Goal: Information Seeking & Learning: Find specific fact

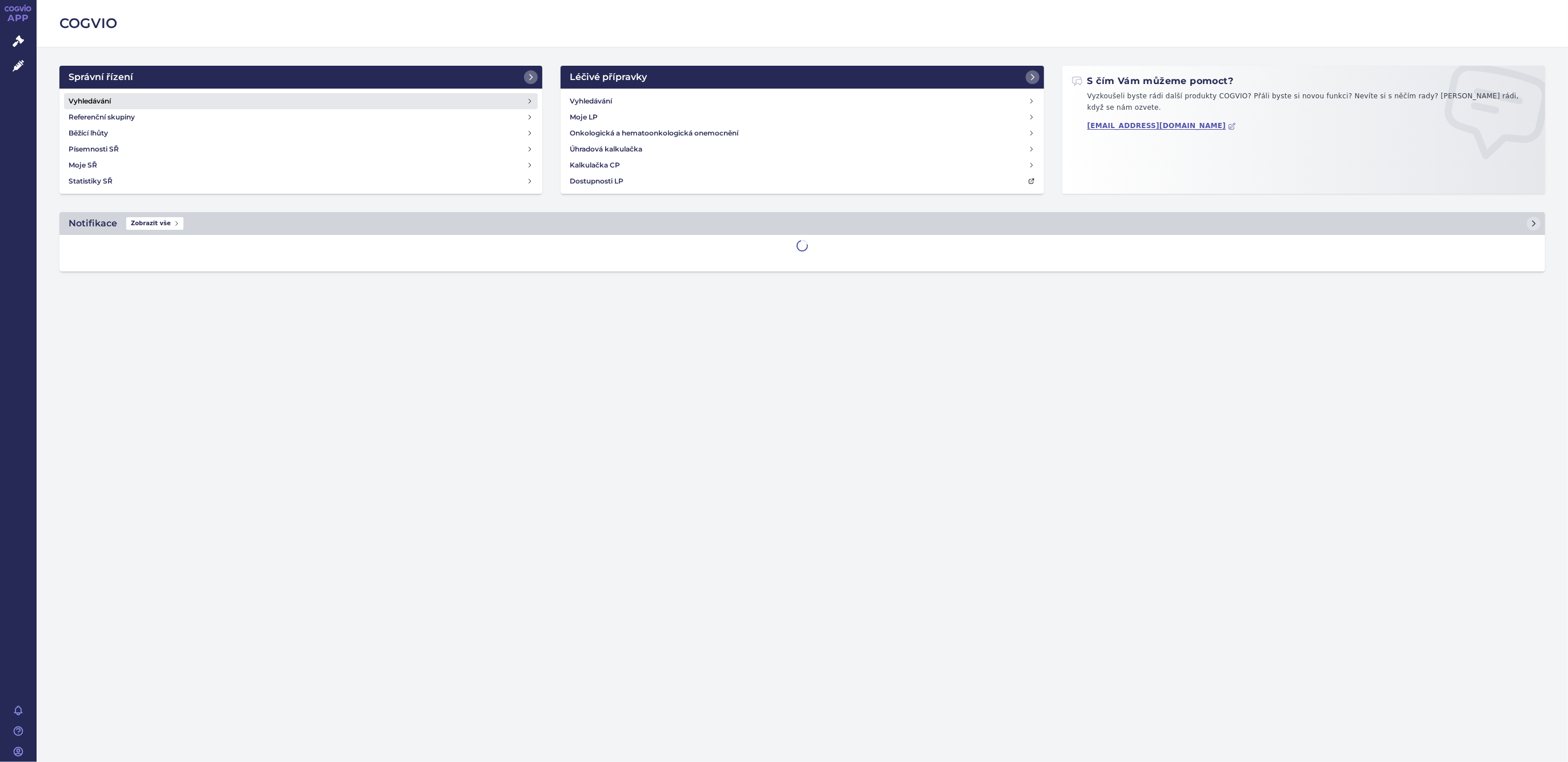
click at [123, 96] on link "Vyhledávání" at bounding box center [301, 100] width 474 height 16
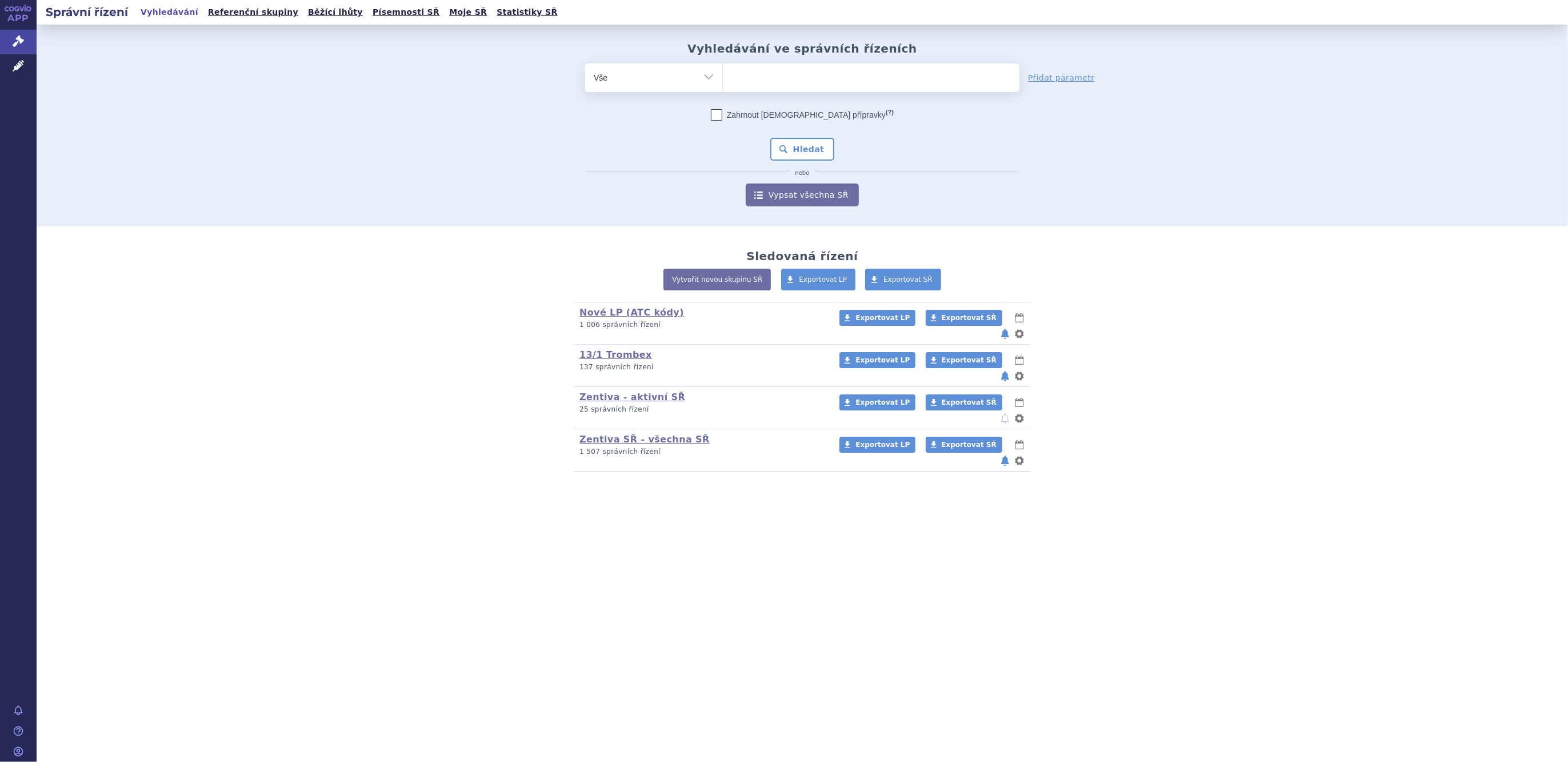
click at [797, 80] on ul at bounding box center [871, 75] width 297 height 24
click at [723, 80] on select at bounding box center [722, 77] width 1 height 28
type input "en"
type input "enw"
type input "enwyl"
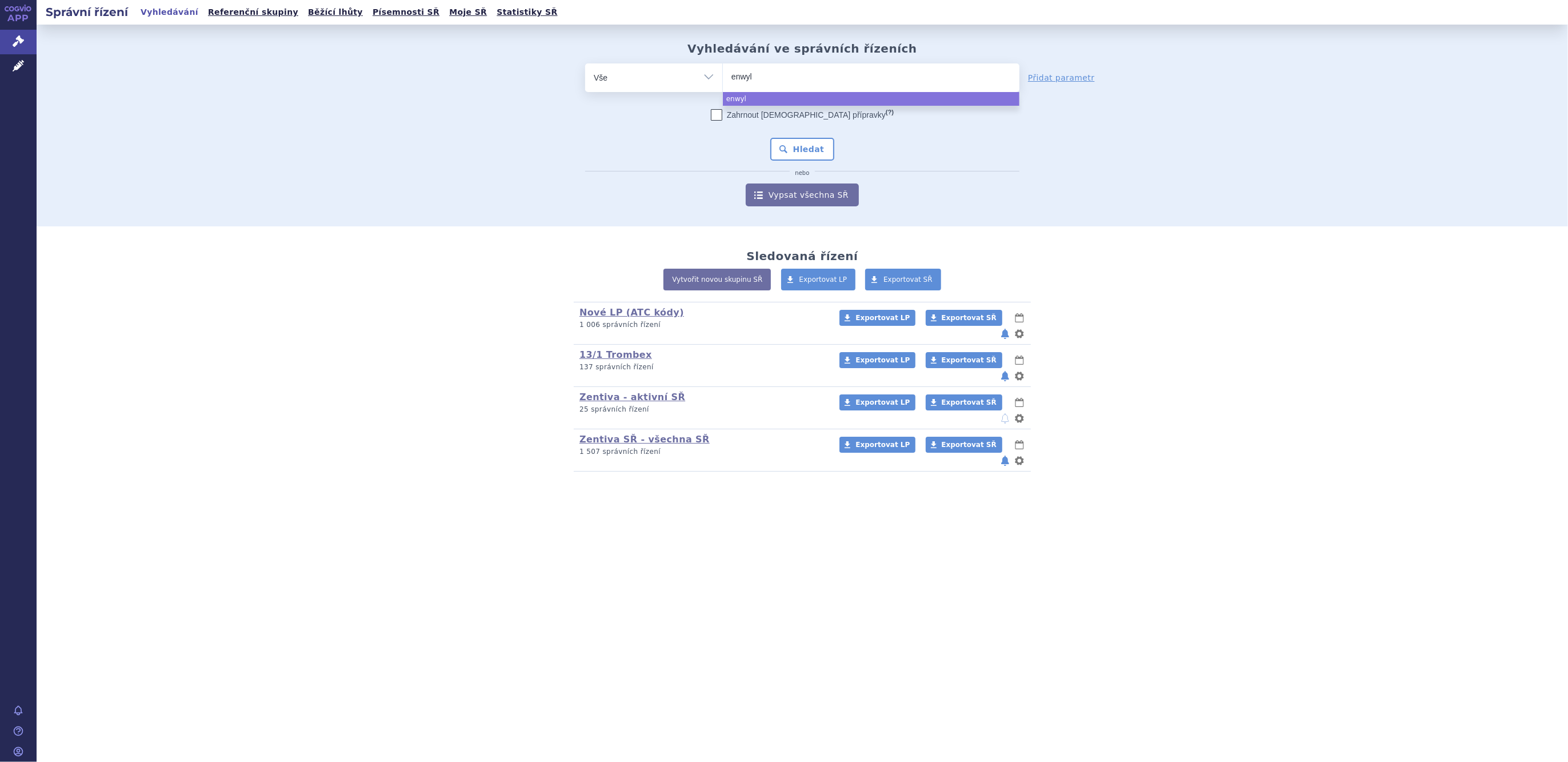
type input "enwylm"
type input "enwylma"
select select "enwylma"
click at [792, 142] on button "Hledat" at bounding box center [802, 148] width 64 height 23
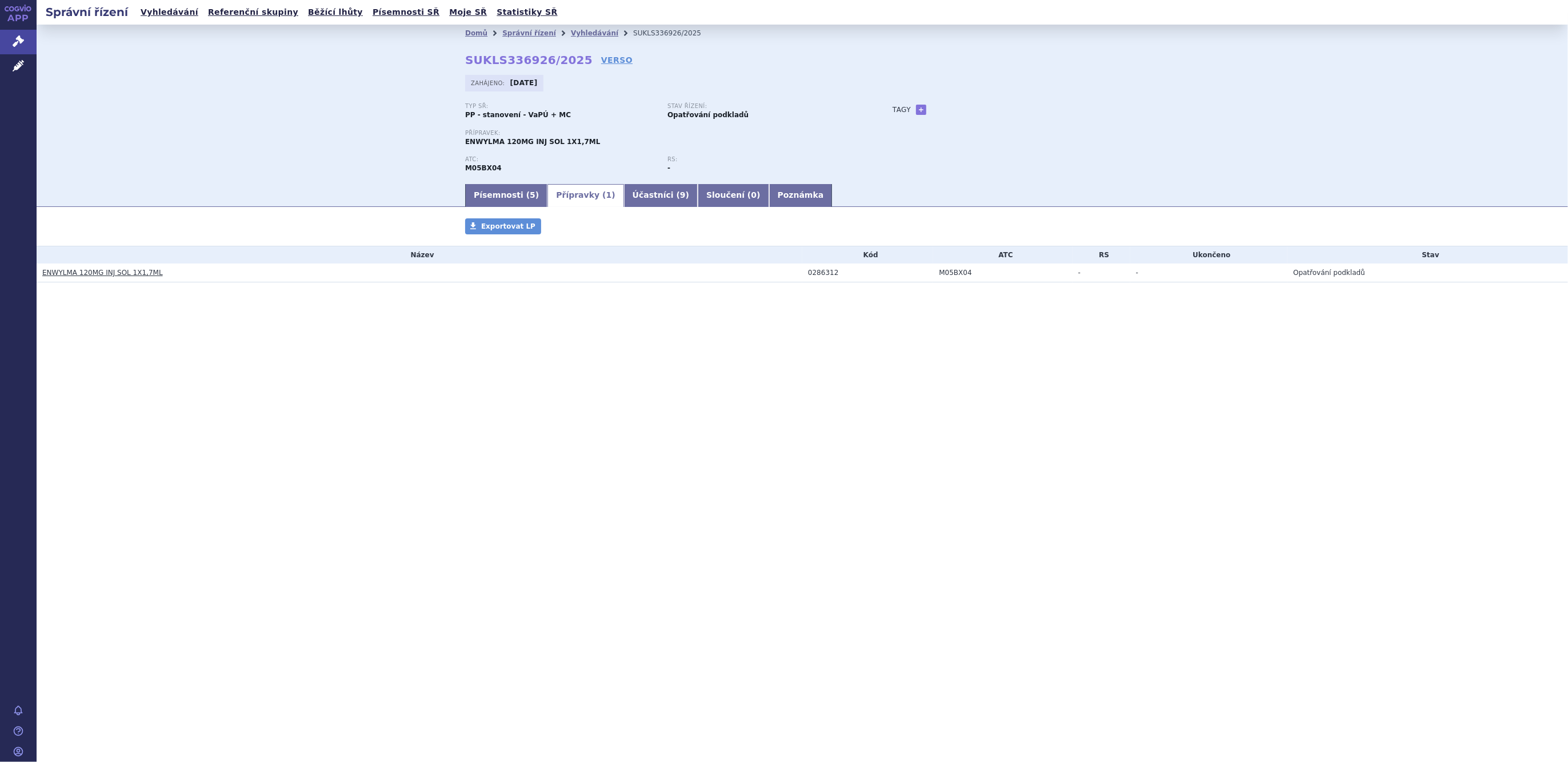
click at [176, 272] on h3 "ENWYLMA 120MG INJ SOL 1X1,7ML" at bounding box center [421, 273] width 760 height 12
drag, startPoint x: 176, startPoint y: 272, endPoint x: 136, endPoint y: 272, distance: 40.0
click at [148, 272] on h3 "ENWYLMA 120MG INJ SOL 1X1,7ML" at bounding box center [421, 273] width 760 height 12
click at [132, 273] on link "ENWYLMA 120MG INJ SOL 1X1,7ML" at bounding box center [102, 273] width 121 height 8
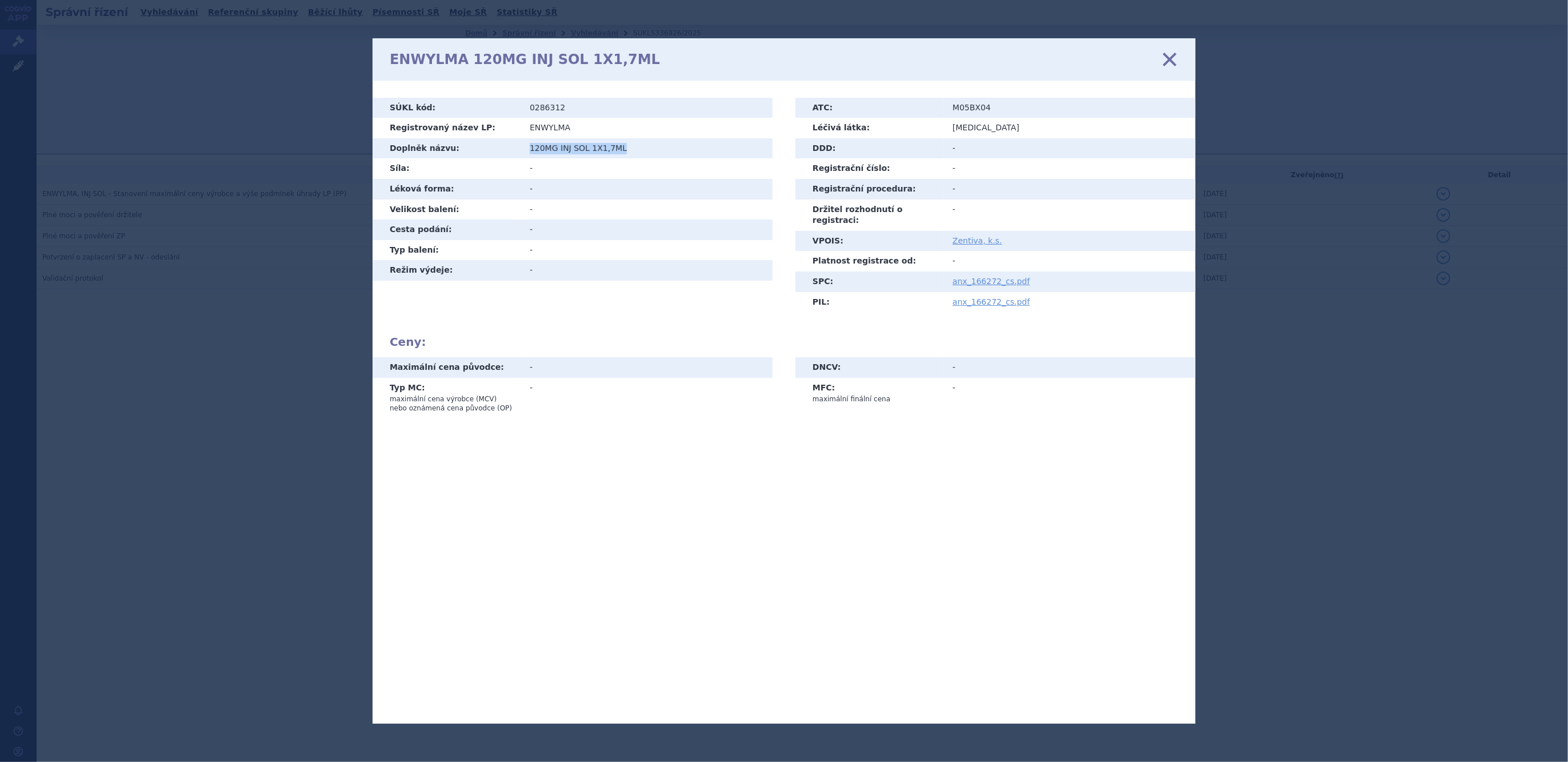
drag, startPoint x: 638, startPoint y: 150, endPoint x: 515, endPoint y: 150, distance: 123.0
click at [515, 150] on tr "Doplněk názvu: 120MG INJ SOL 1X1,7ML" at bounding box center [573, 148] width 400 height 21
click at [515, 150] on th "Doplněk názvu:" at bounding box center [446, 148] width 148 height 21
click at [596, 117] on td "0286312" at bounding box center [647, 108] width 251 height 21
drag, startPoint x: 627, startPoint y: 143, endPoint x: 514, endPoint y: 145, distance: 113.0
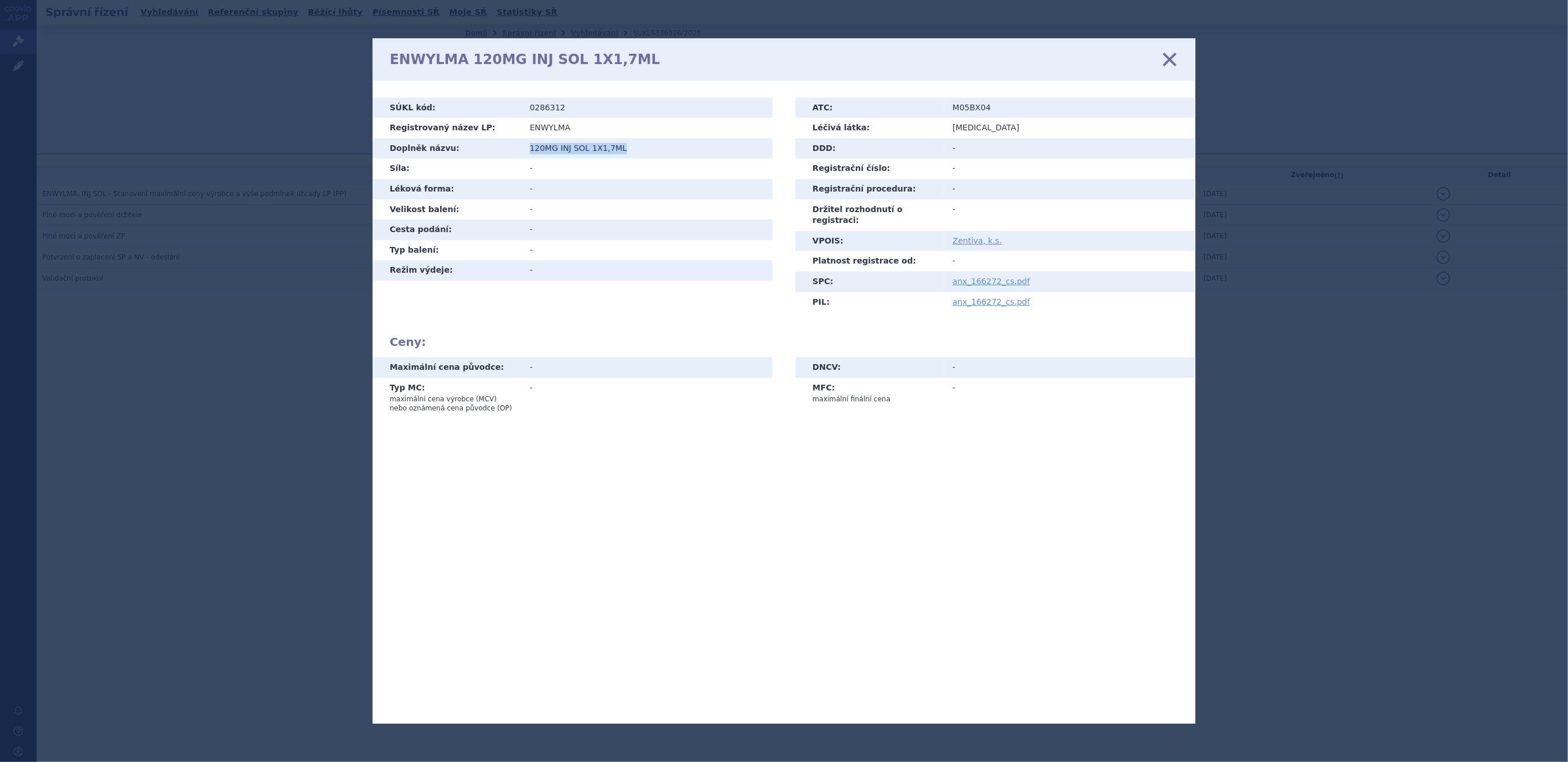
click at [514, 145] on tr "Doplněk názvu: 120MG INJ SOL 1X1,7ML" at bounding box center [573, 148] width 400 height 21
copy tr "Doplněk názvu: 120MG INJ SOL 1X1,7ML"
drag, startPoint x: 1174, startPoint y: 59, endPoint x: 1152, endPoint y: 57, distance: 22.1
click at [1174, 59] on icon at bounding box center [1169, 59] width 24 height 24
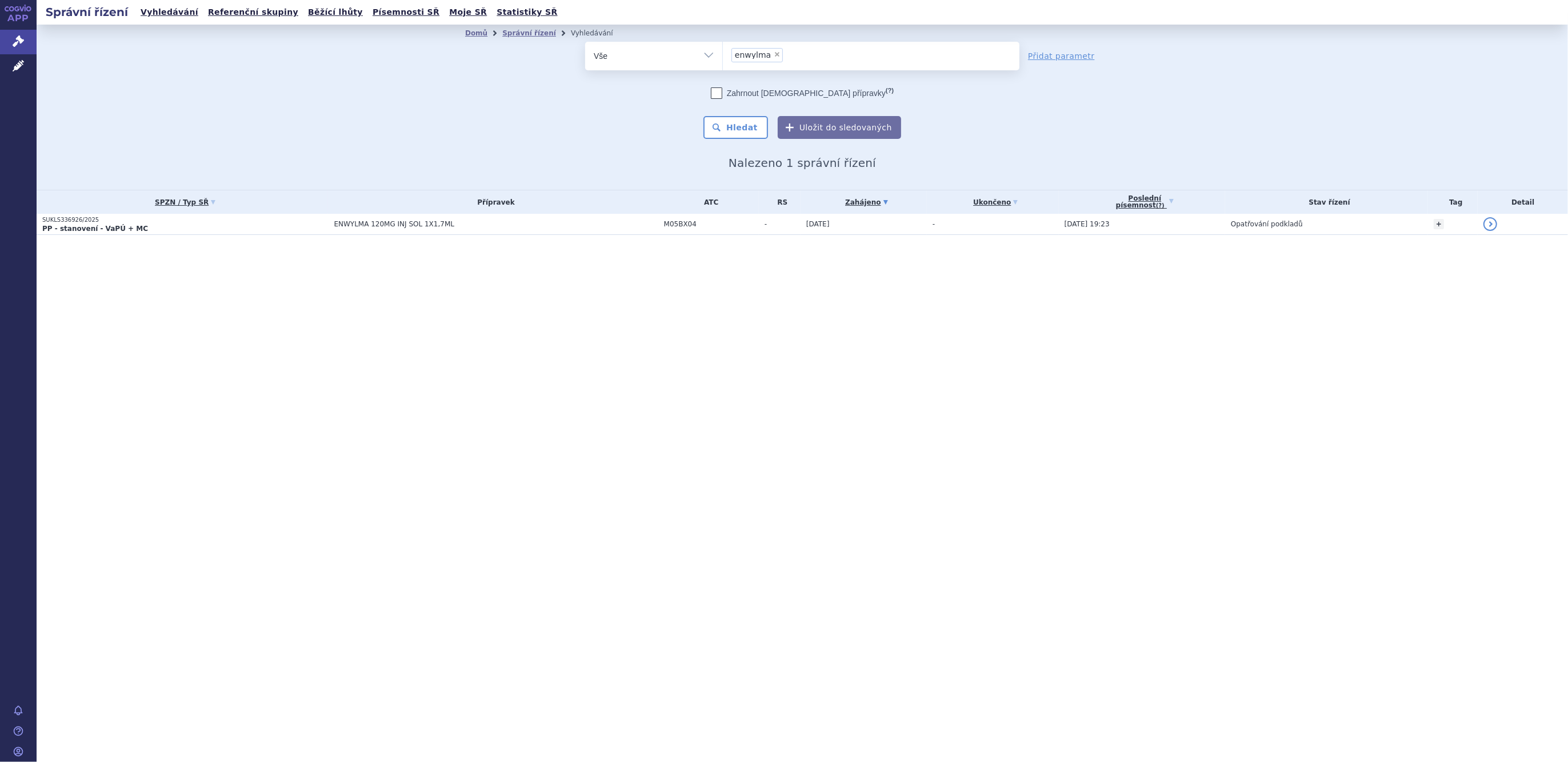
click at [774, 53] on span "×" at bounding box center [777, 54] width 7 height 7
click at [723, 53] on select "enwylma" at bounding box center [722, 55] width 1 height 28
select select
type input "za"
type input "zade"
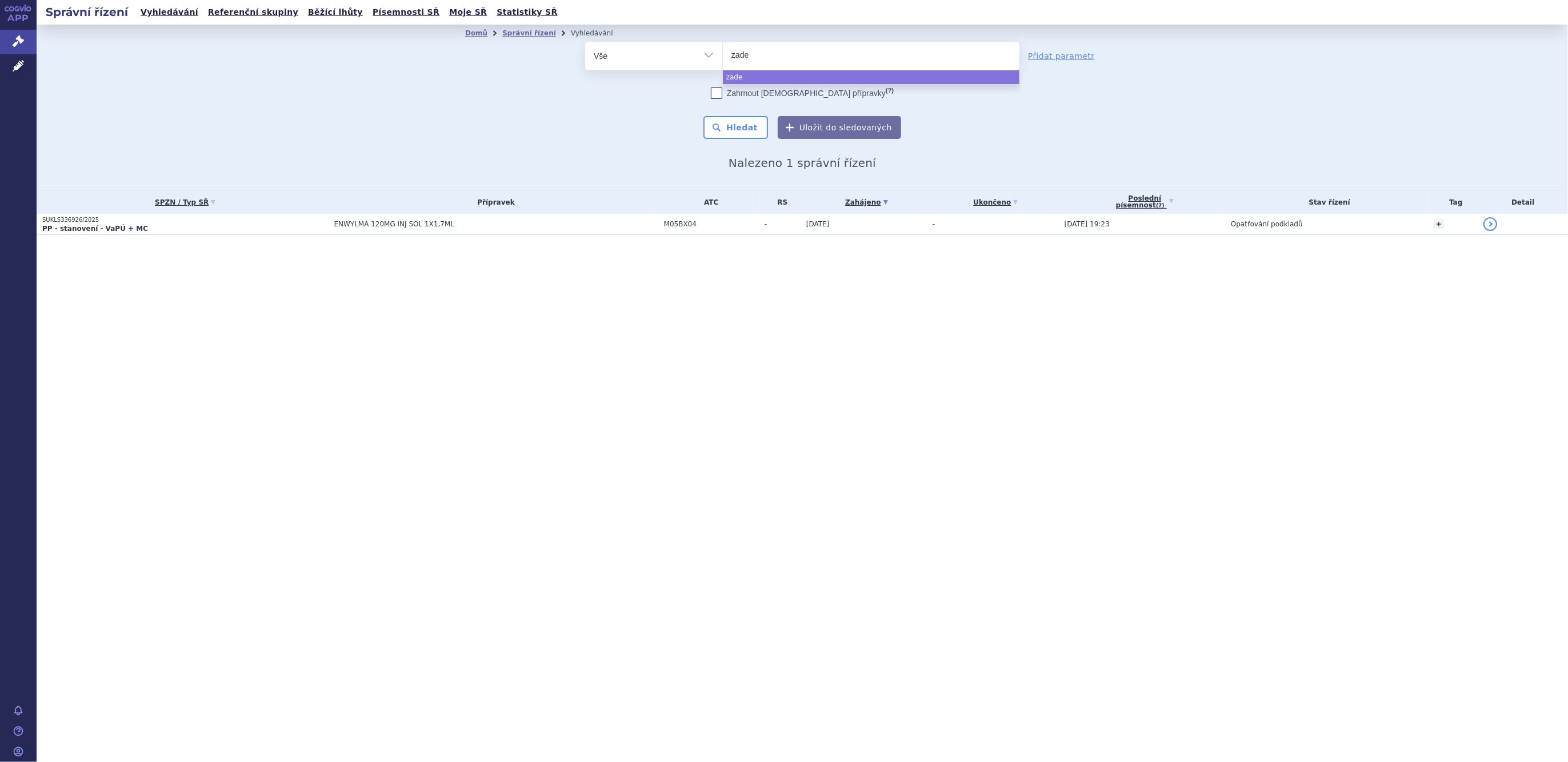
type input "zaden"
type input "zadenvi"
select select "zadenvi"
click at [741, 121] on button "Hledat" at bounding box center [735, 127] width 64 height 23
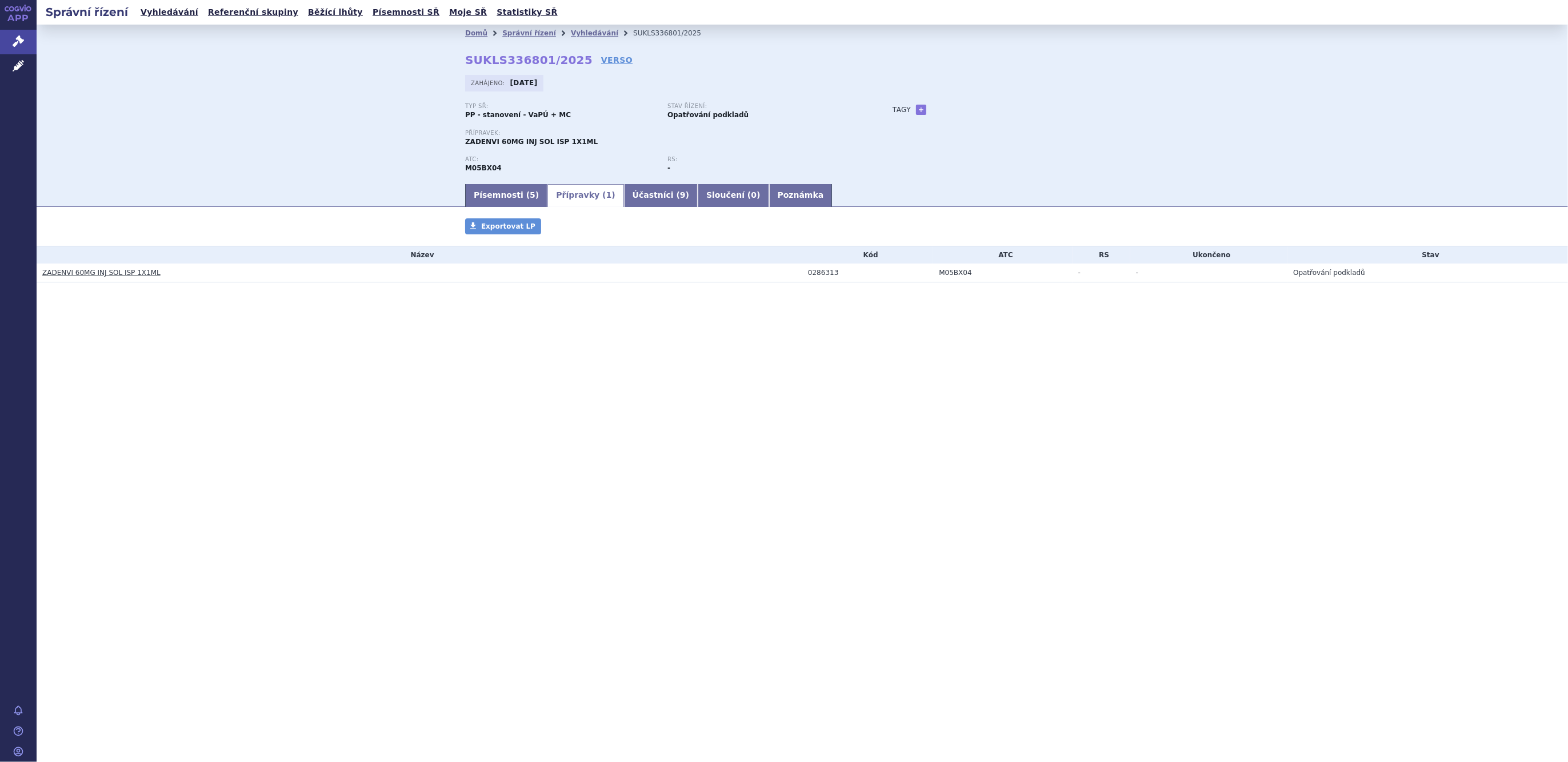
click at [120, 276] on link "ZADENVI 60MG INJ SOL ISP 1X1ML" at bounding box center [101, 273] width 118 height 8
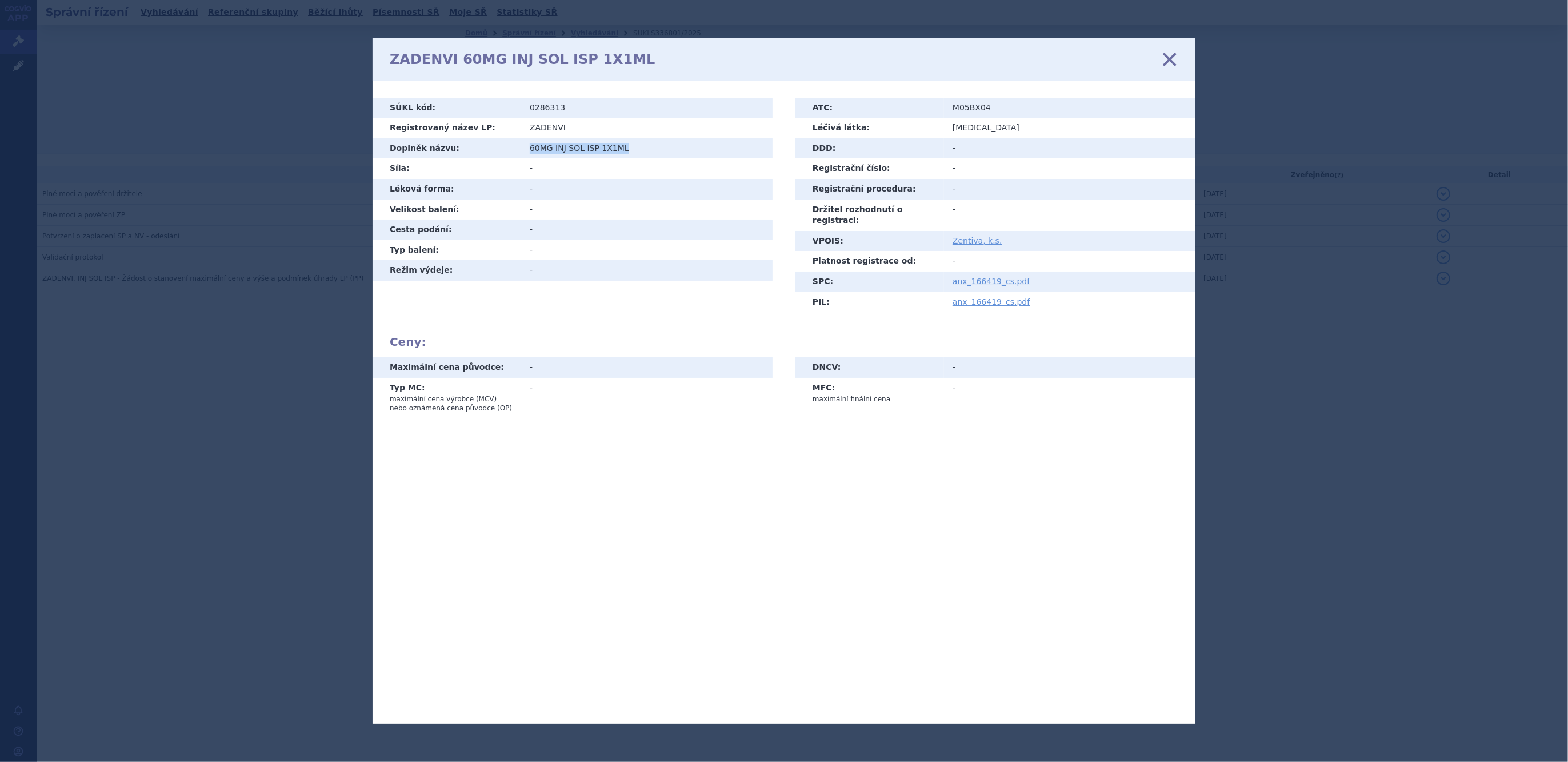
click at [530, 150] on td "60MG INJ SOL ISP 1X1ML" at bounding box center [647, 148] width 251 height 21
copy td "60MG INJ SOL ISP 1X1ML"
click at [1171, 50] on icon at bounding box center [1169, 59] width 24 height 24
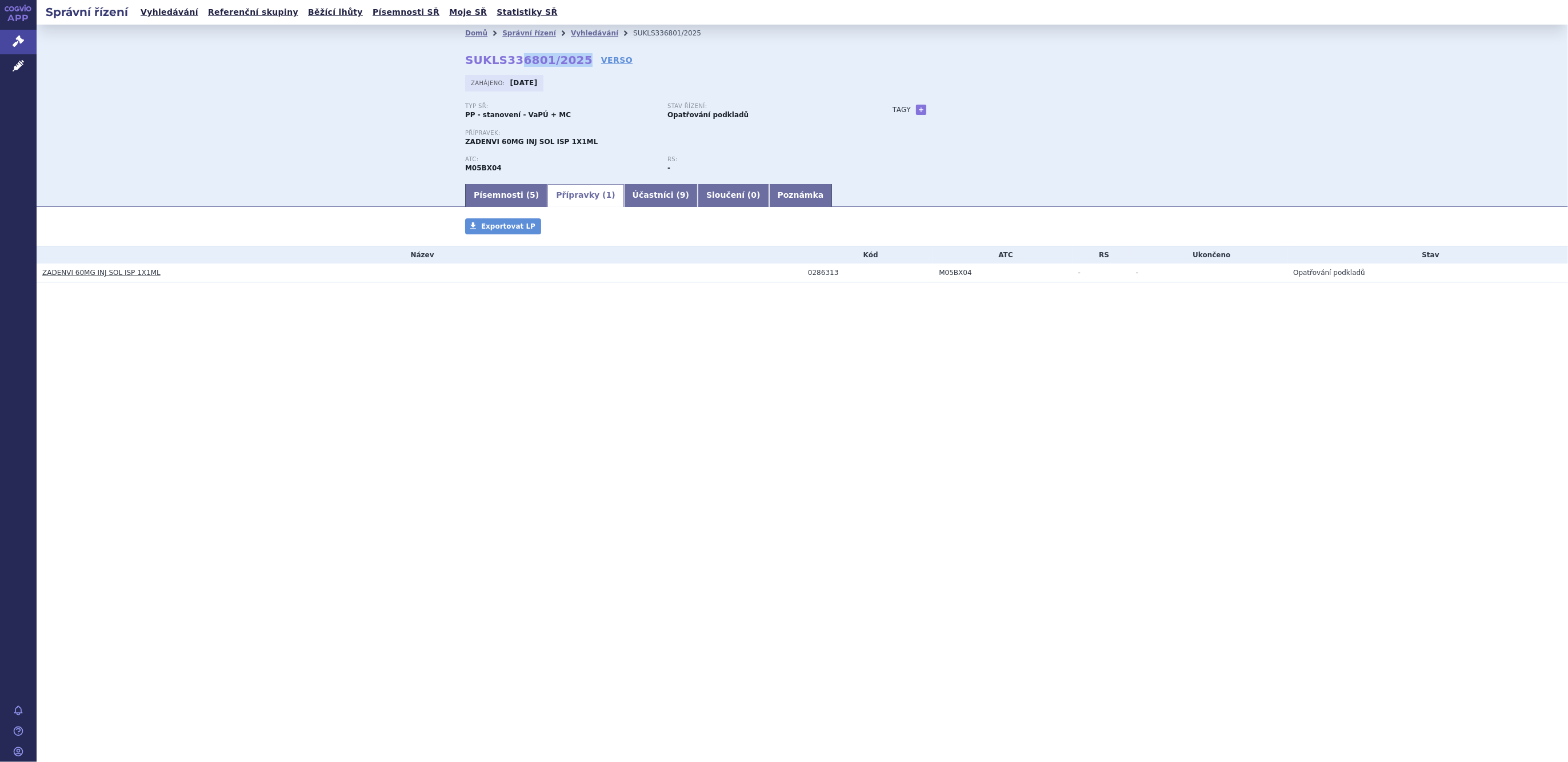
drag, startPoint x: 570, startPoint y: 59, endPoint x: 478, endPoint y: 58, distance: 92.0
click at [500, 58] on strong "SUKLS336801/2025" at bounding box center [529, 59] width 127 height 13
drag, startPoint x: 478, startPoint y: 58, endPoint x: 512, endPoint y: 59, distance: 34.0
click at [512, 59] on strong "SUKLS336801/2025" at bounding box center [529, 59] width 127 height 13
click at [571, 58] on strong "SUKLS336801/2025" at bounding box center [529, 59] width 127 height 13
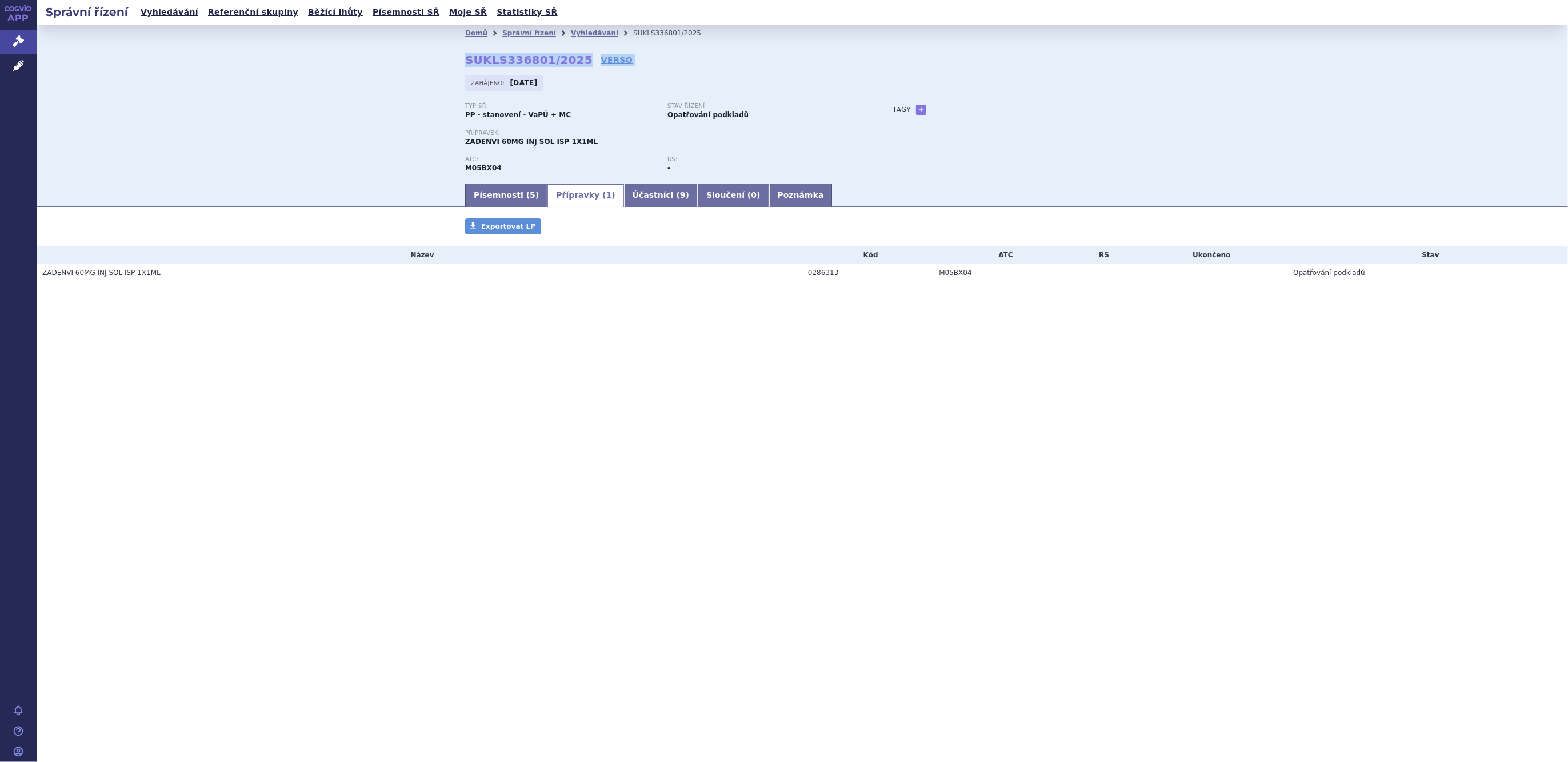
drag, startPoint x: 572, startPoint y: 58, endPoint x: 488, endPoint y: 59, distance: 84.0
click at [488, 59] on div "Domů Správní řízení Vyhledávání SUKLS336801/2025 SUKLS336801/2025 VERSO Zahájen…" at bounding box center [802, 112] width 720 height 141
click at [477, 65] on strong "SUKLS336801/2025" at bounding box center [529, 59] width 127 height 13
drag, startPoint x: 457, startPoint y: 64, endPoint x: 570, endPoint y: 57, distance: 113.2
click at [570, 57] on div "Domů Správní řízení Vyhledávání SUKLS336801/2025 SUKLS336801/2025 VERSO Zahájen…" at bounding box center [802, 112] width 720 height 141
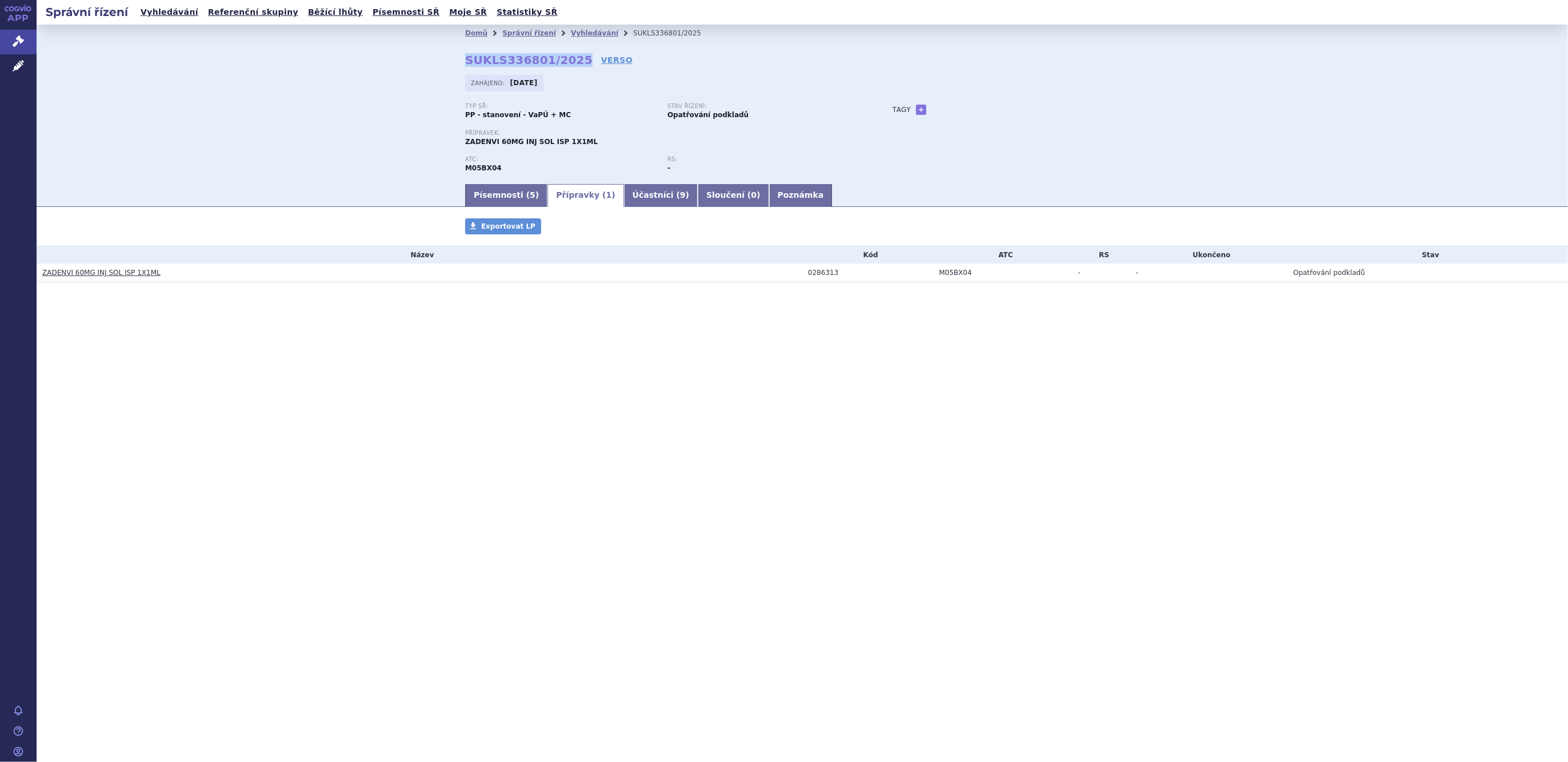
copy strong "SUKLS336801/2025"
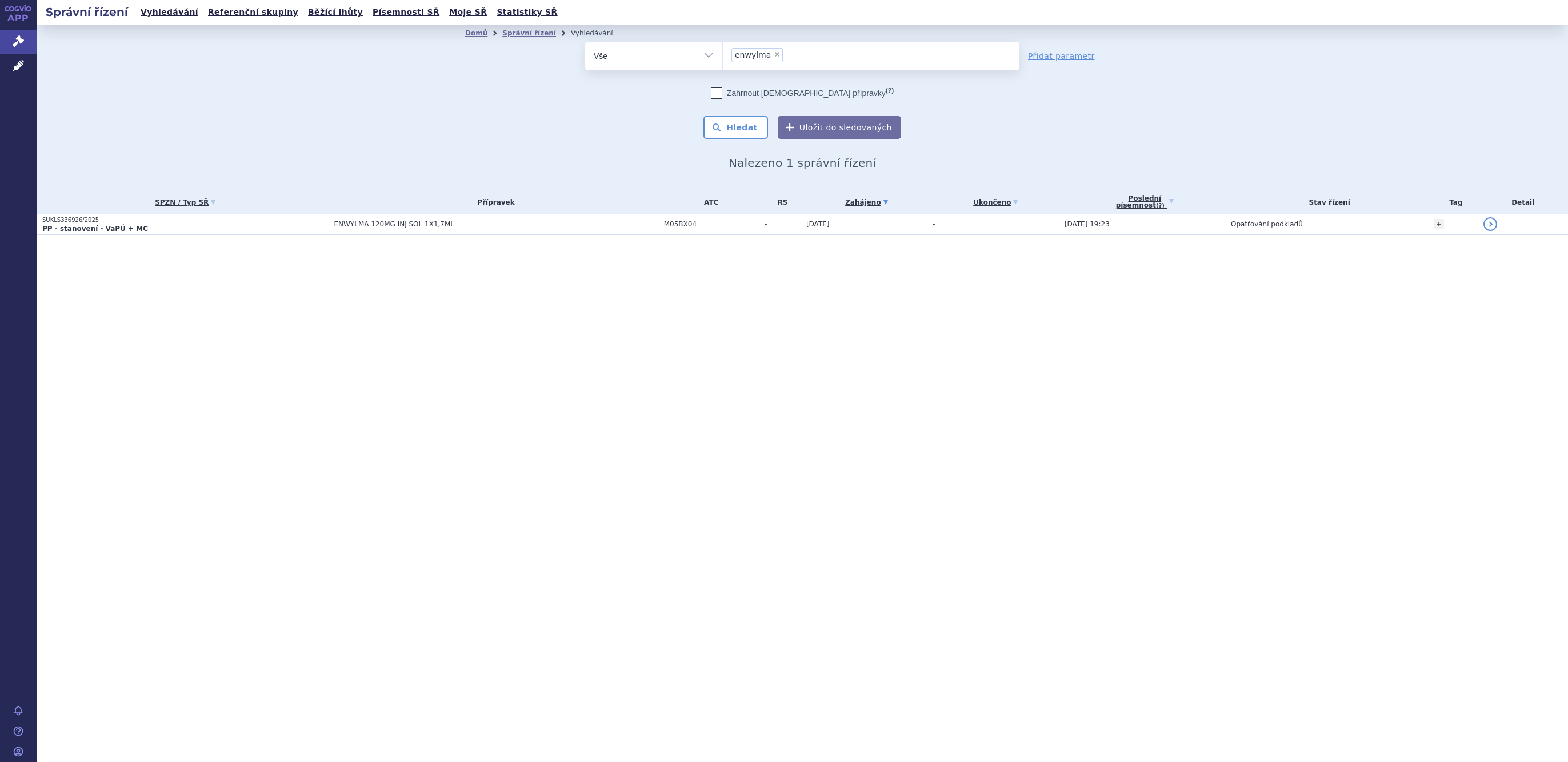
select select
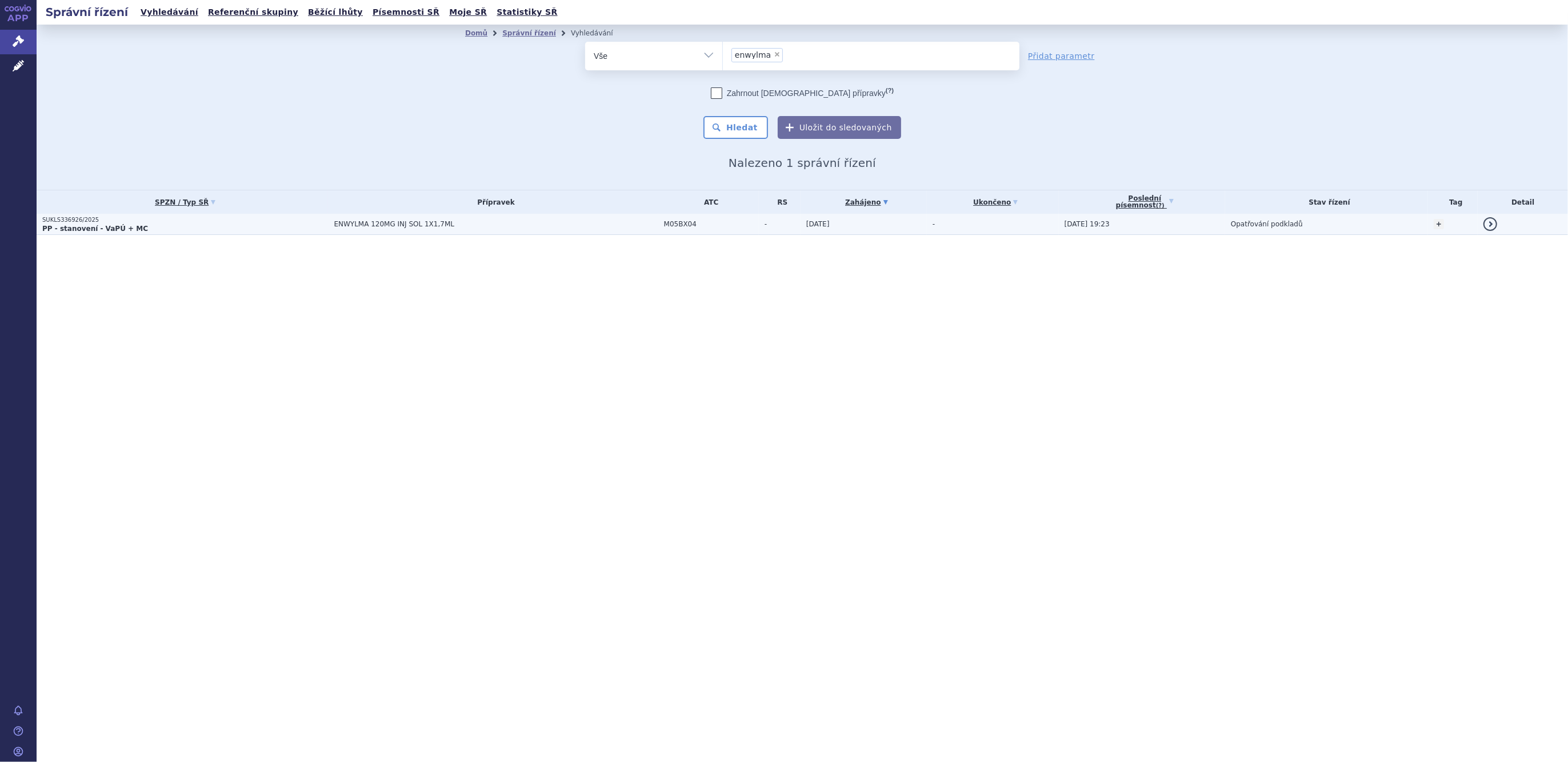
click at [184, 225] on p "PP - stanovení - VaPÚ + MC" at bounding box center [184, 228] width 286 height 9
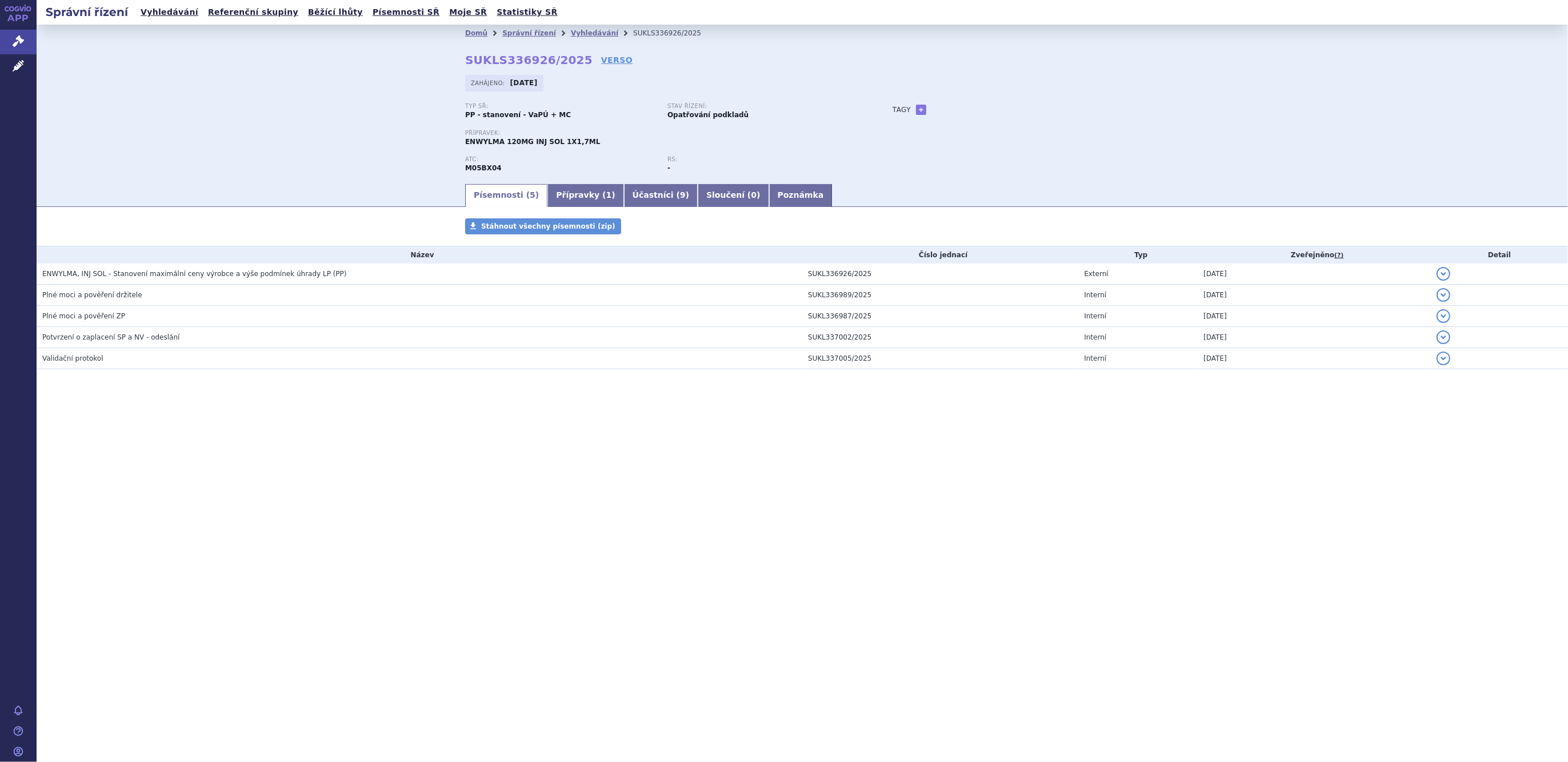
drag, startPoint x: 0, startPoint y: 0, endPoint x: 476, endPoint y: 60, distance: 479.8
click at [476, 60] on div "Domů Správní řízení Vyhledávání SUKLS336926/2025 SUKLS336926/2025 VERSO Zahájen…" at bounding box center [802, 112] width 720 height 141
click at [454, 64] on div "Domů Správní řízení Vyhledávání SUKLS336926/2025 SUKLS336926/2025 VERSO Zahájen…" at bounding box center [802, 112] width 720 height 141
drag, startPoint x: 452, startPoint y: 62, endPoint x: 568, endPoint y: 55, distance: 116.2
click at [570, 56] on div "Domů Správní řízení Vyhledávání SUKLS336926/2025 SUKLS336926/2025 VERSO Zahájen…" at bounding box center [802, 112] width 720 height 141
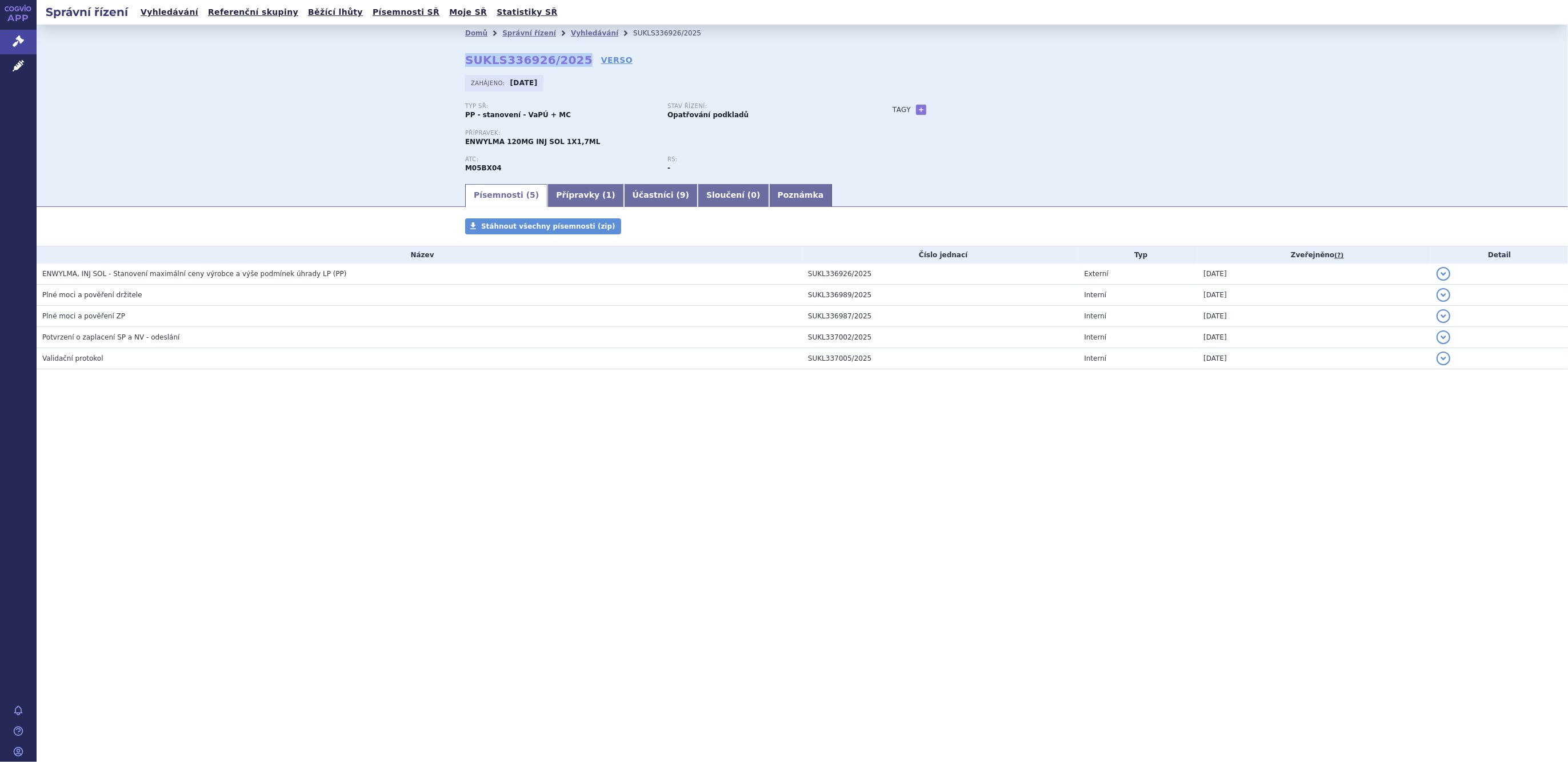
copy strong "SUKLS336926/2025"
click at [529, 33] on link "Správní řízení" at bounding box center [529, 33] width 54 height 8
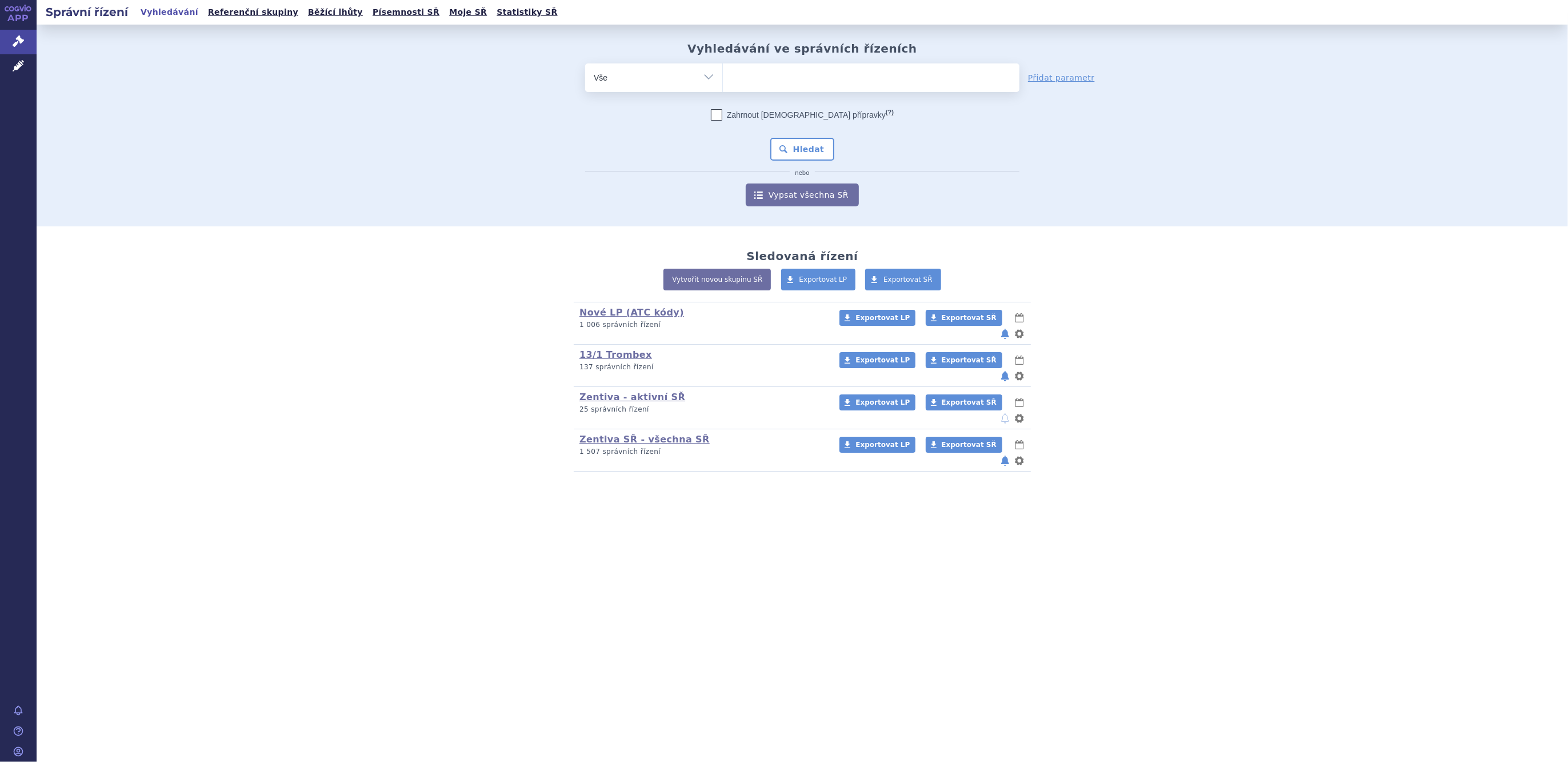
drag, startPoint x: 0, startPoint y: 0, endPoint x: 713, endPoint y: 75, distance: 716.9
click at [713, 75] on select "Vše Spisová značka Typ SŘ Přípravek/SUKL kód Účastník/Držitel" at bounding box center [654, 76] width 137 height 26
select select "filter-product"
click at [585, 64] on select "Vše Spisová značka Typ SŘ Přípravek/SUKL kód Účastník/Držitel" at bounding box center [654, 76] width 137 height 26
click at [755, 83] on ul at bounding box center [871, 75] width 297 height 24
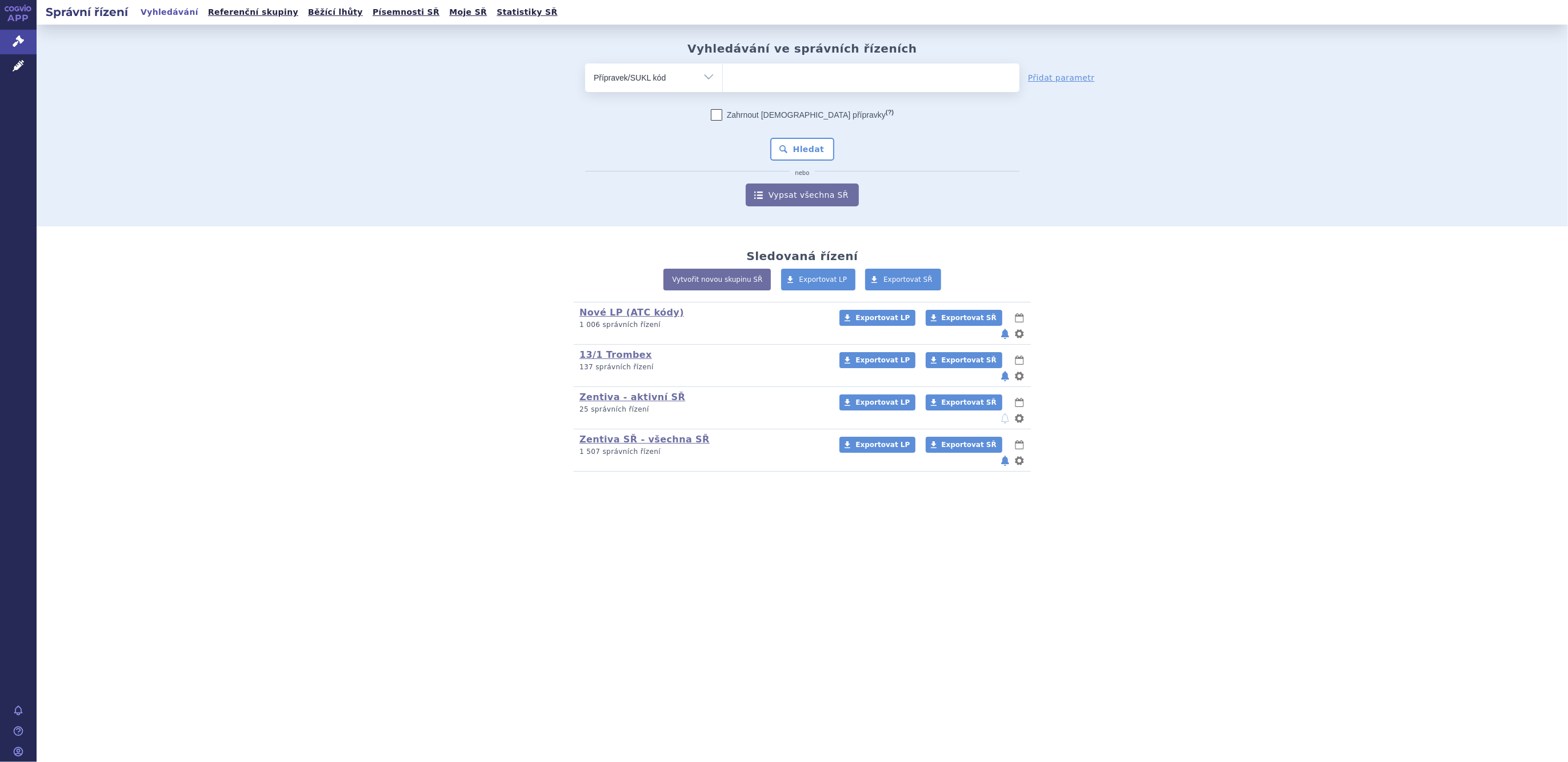
click at [723, 83] on select at bounding box center [722, 77] width 1 height 28
paste input "255456"
type input "255456"
select select "255456"
click at [808, 150] on button "Hledat" at bounding box center [802, 148] width 64 height 23
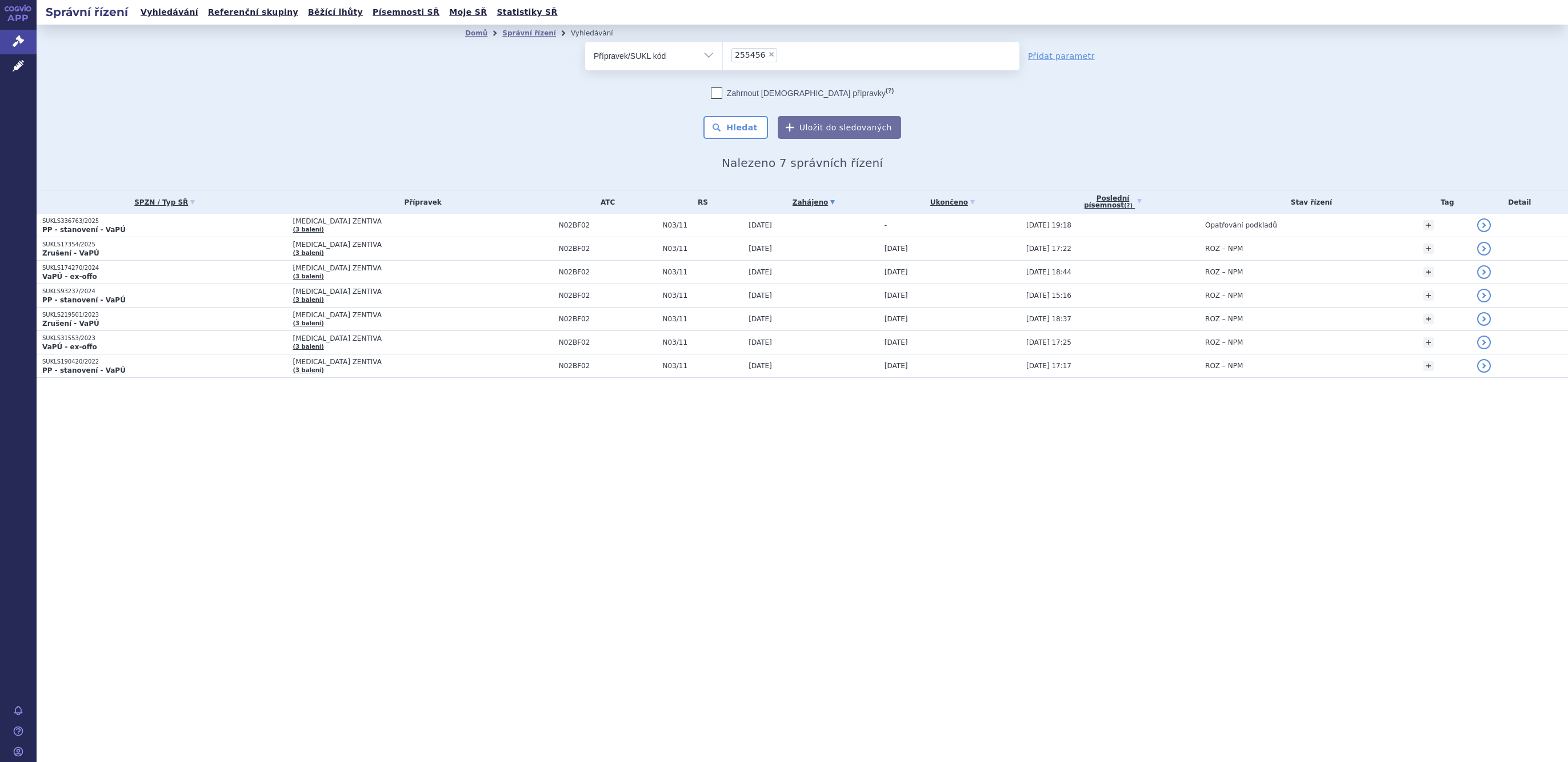
click at [311, 220] on span "[MEDICAL_DATA] ZENTIVA" at bounding box center [423, 221] width 260 height 8
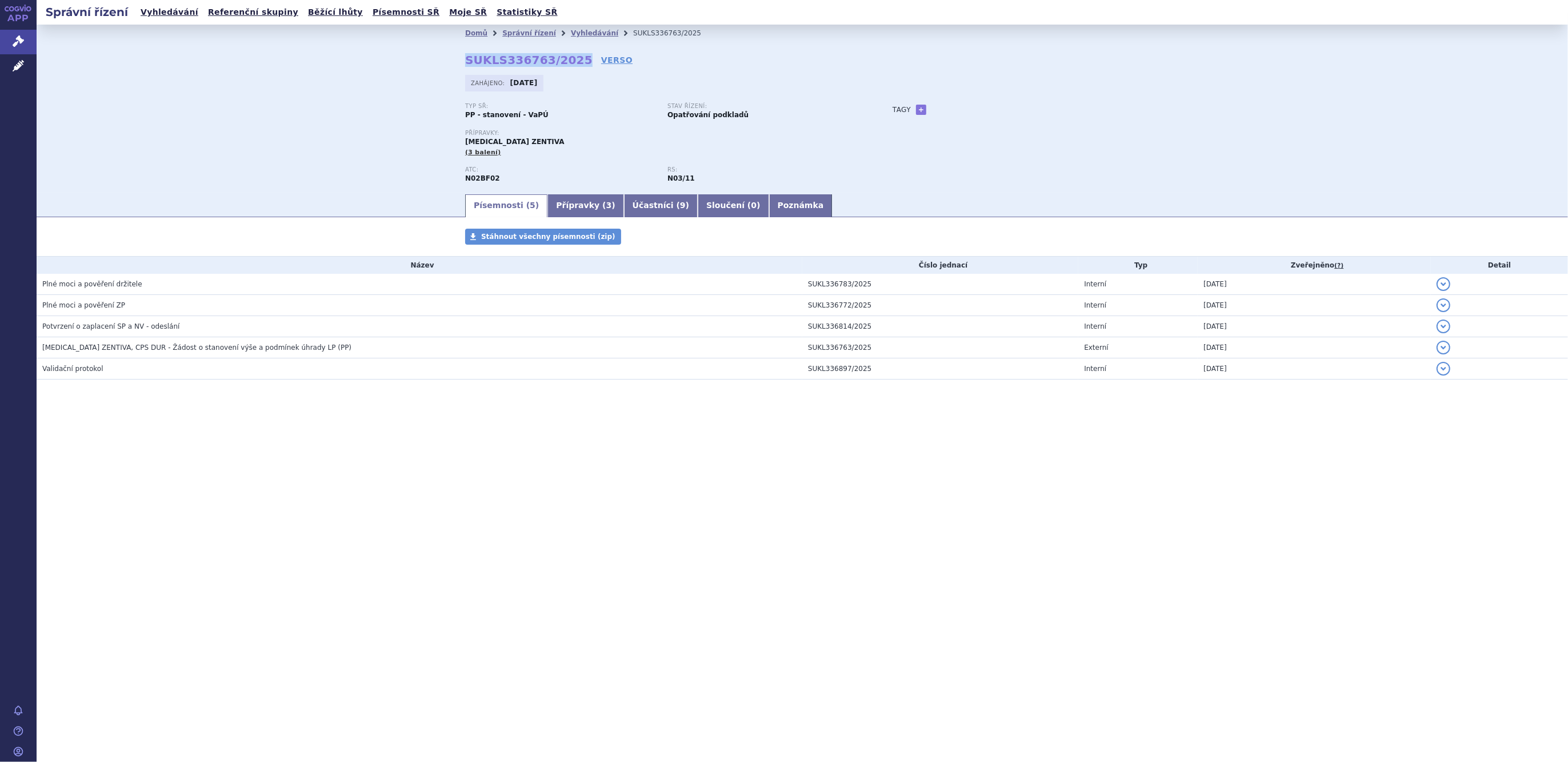
drag, startPoint x: 0, startPoint y: 0, endPoint x: 570, endPoint y: 57, distance: 572.8
click at [570, 57] on div "Domů Správní řízení Vyhledávání SUKLS336763/2025 SUKLS336763/2025 VERSO [GEOGRA…" at bounding box center [802, 117] width 720 height 151
copy strong "SUKLS336763/2025"
click at [567, 209] on link "Přípravky ( 3 )" at bounding box center [585, 205] width 76 height 23
